Goal: Information Seeking & Learning: Learn about a topic

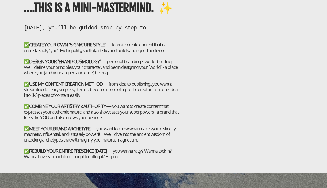
scroll to position [1242, 0]
